Goal: Task Accomplishment & Management: Use online tool/utility

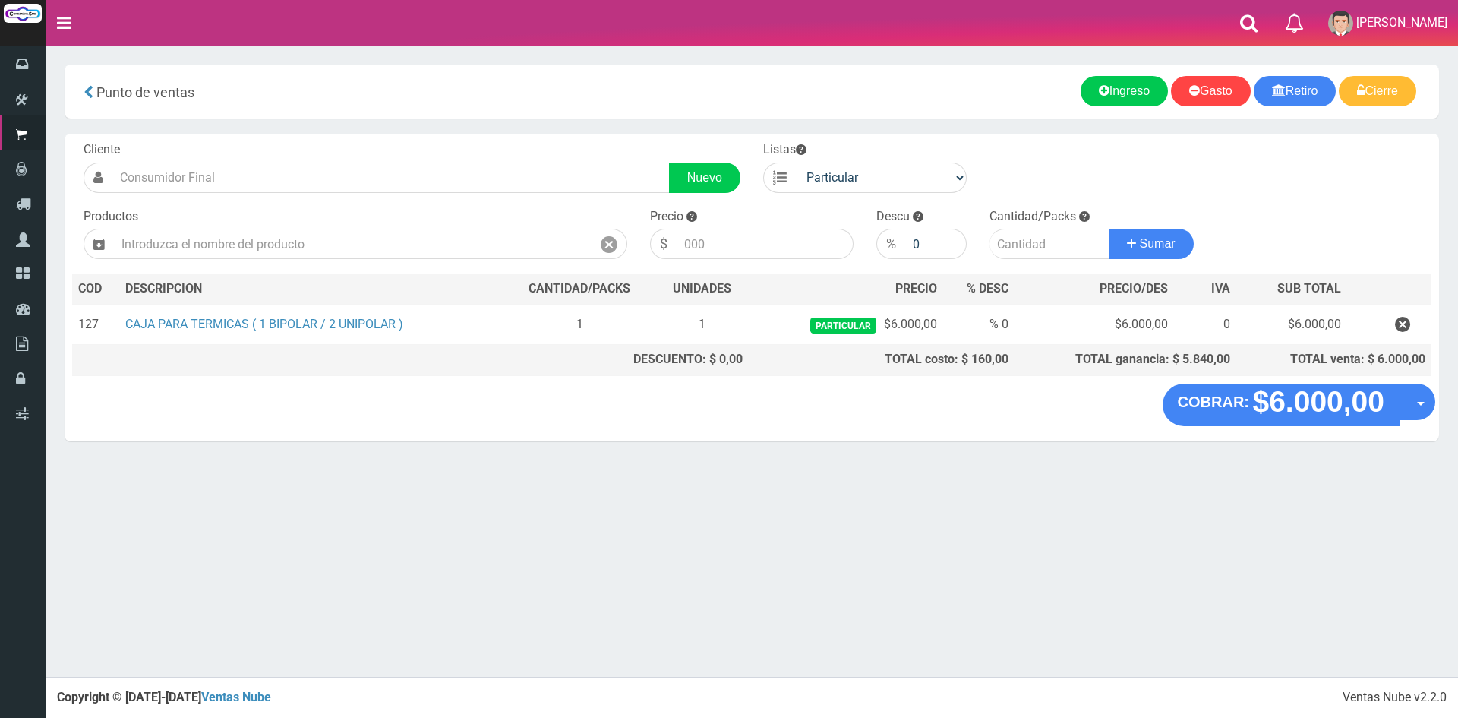
click at [1043, 517] on div "× Titulo del Msj texto Mas Texto Cancelar Aceptar Gasto" at bounding box center [752, 338] width 1412 height 677
